Goal: Complete application form

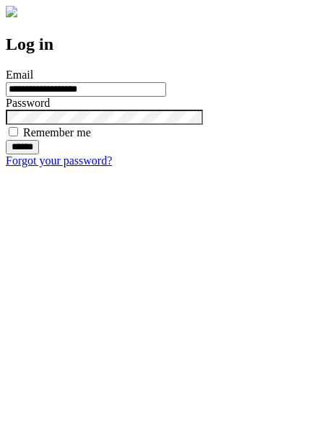
type input "**********"
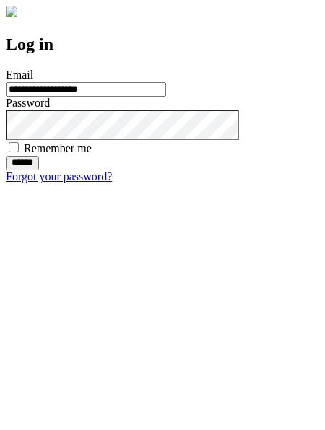
click at [39, 170] on input "******" at bounding box center [22, 163] width 33 height 14
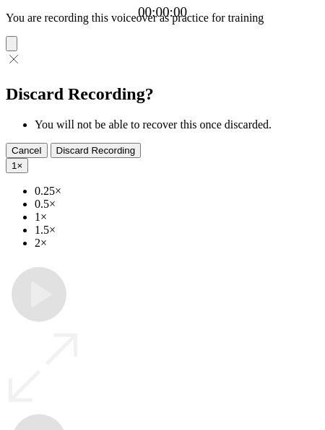
type input "**********"
